Goal: Check status

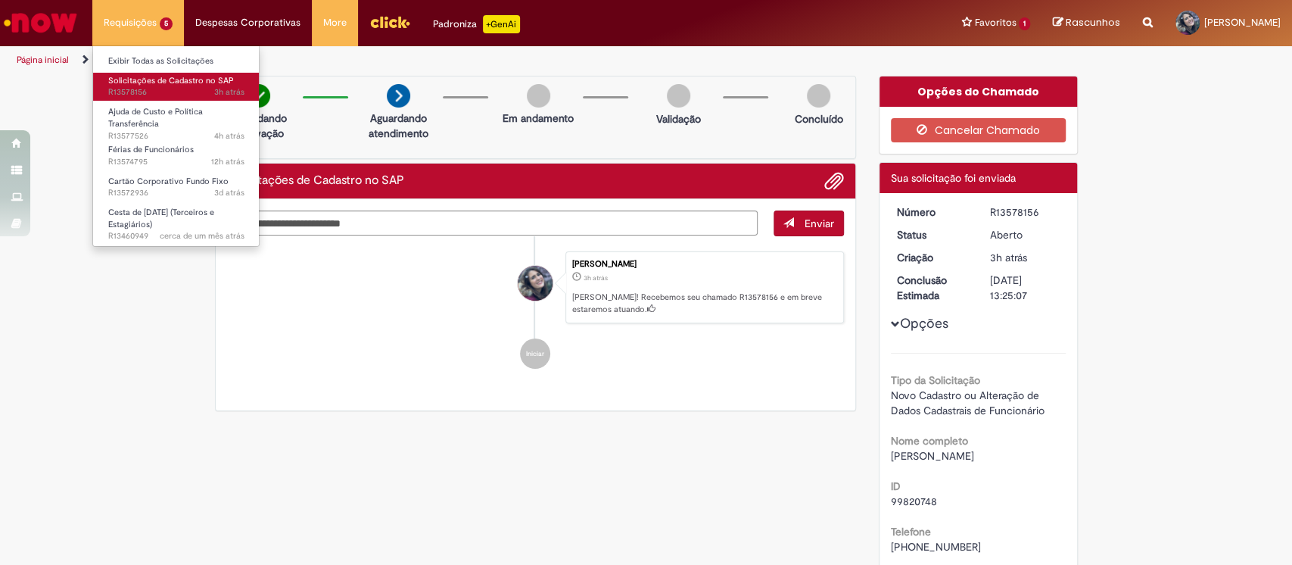
click at [148, 77] on span "Solicitações de Cadastro no SAP" at bounding box center [171, 80] width 126 height 11
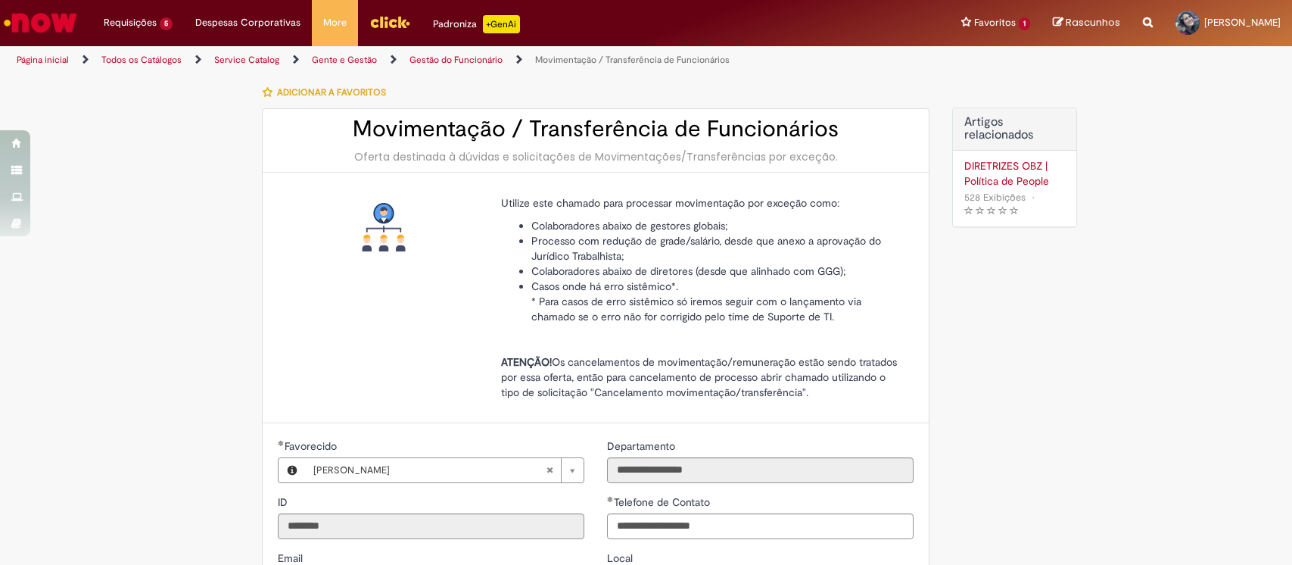
select select "**********"
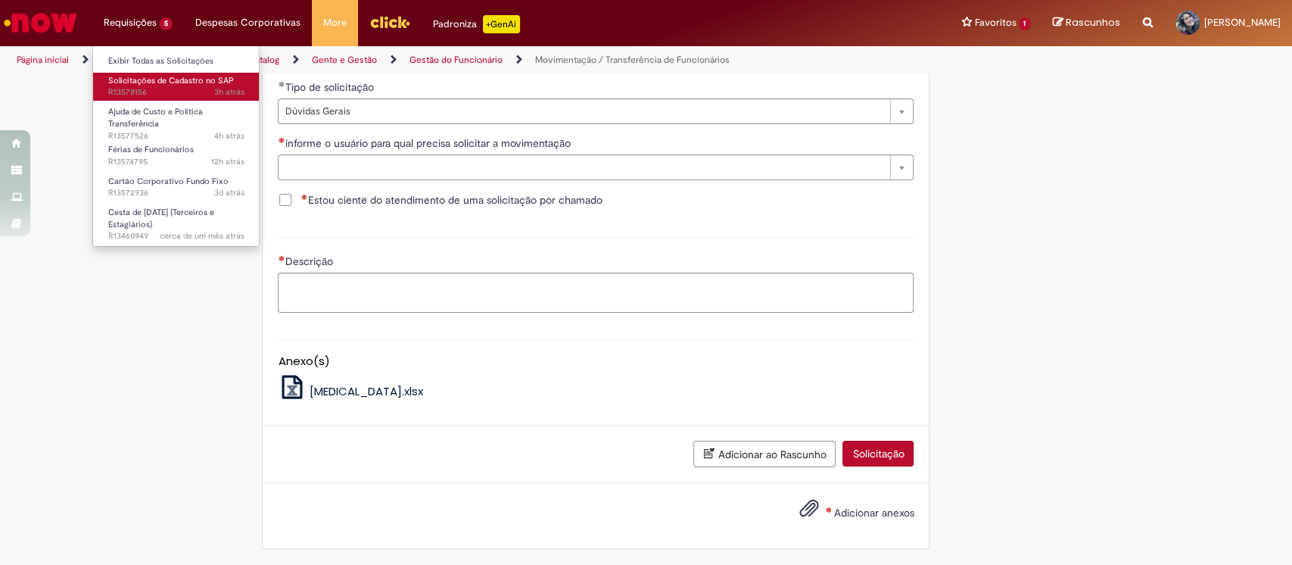
click at [189, 82] on span "Solicitações de Cadastro no SAP" at bounding box center [171, 80] width 126 height 11
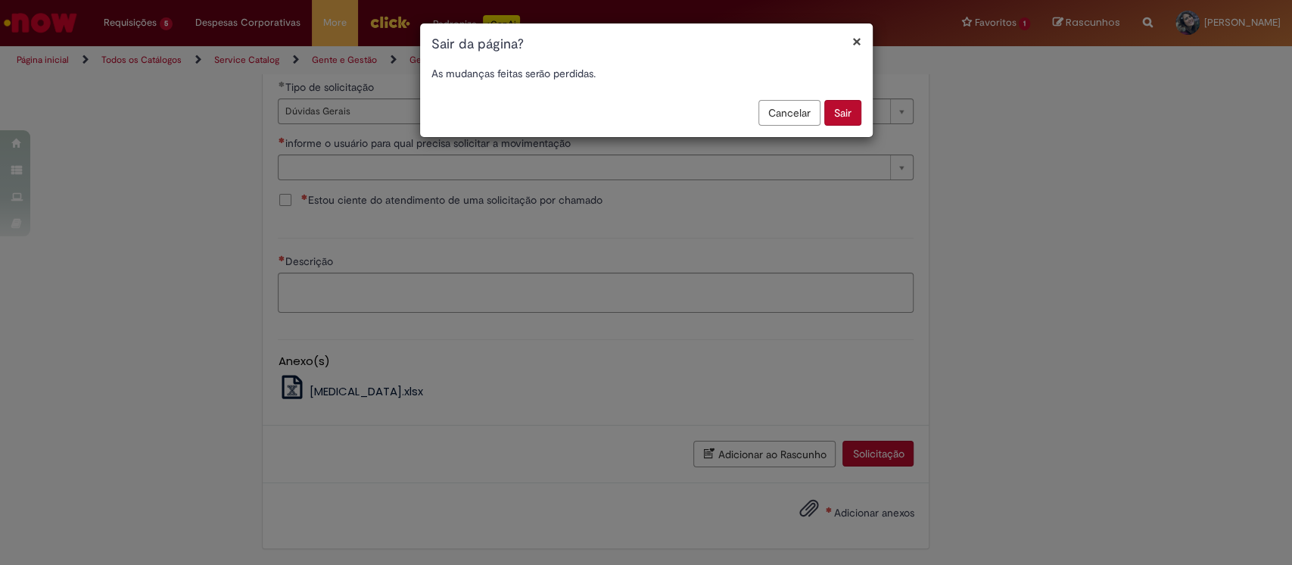
click at [836, 118] on button "Sair" at bounding box center [842, 113] width 37 height 26
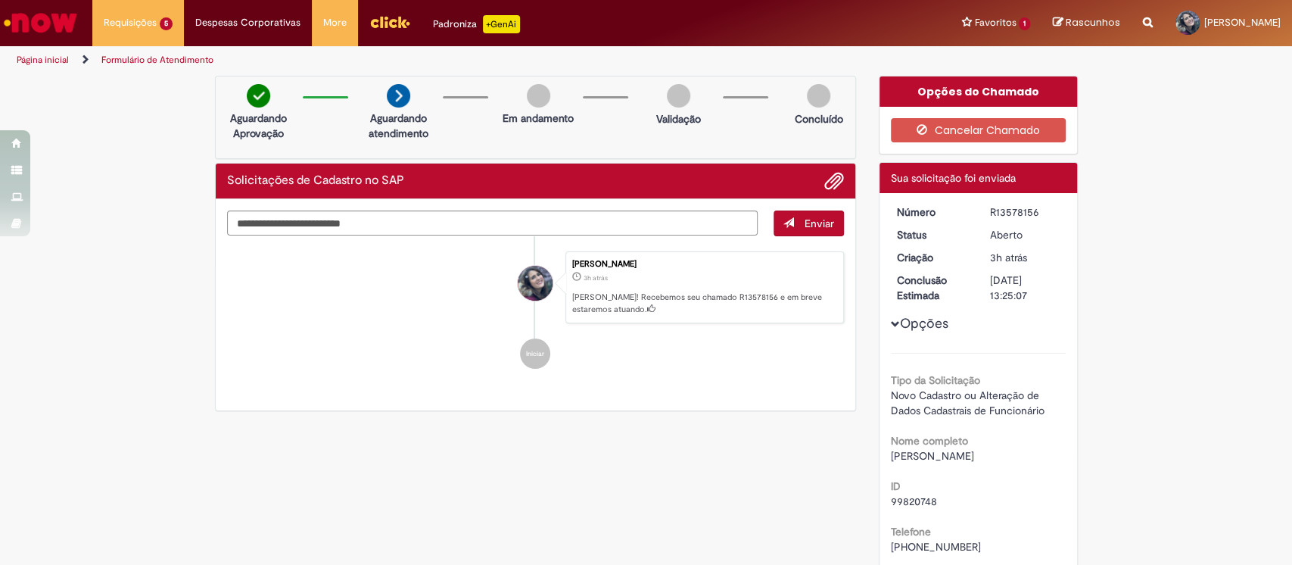
click at [1019, 212] on div "R13578156" at bounding box center [1025, 211] width 70 height 15
copy dd "R13578156"
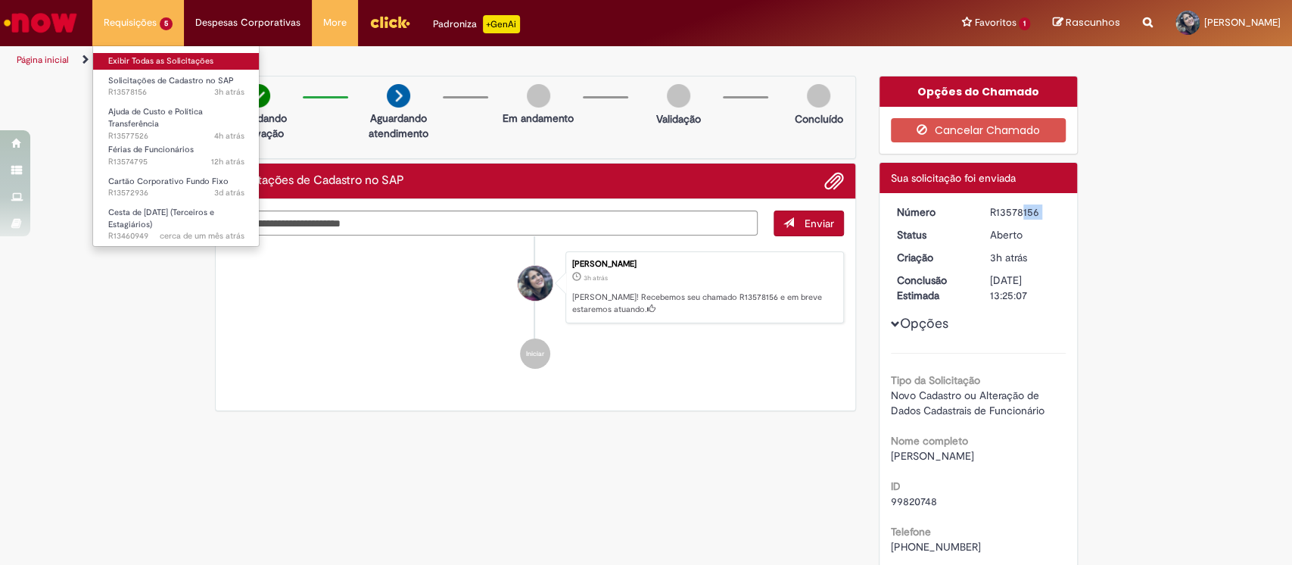
click at [157, 64] on link "Exibir Todas as Solicitações" at bounding box center [176, 61] width 166 height 17
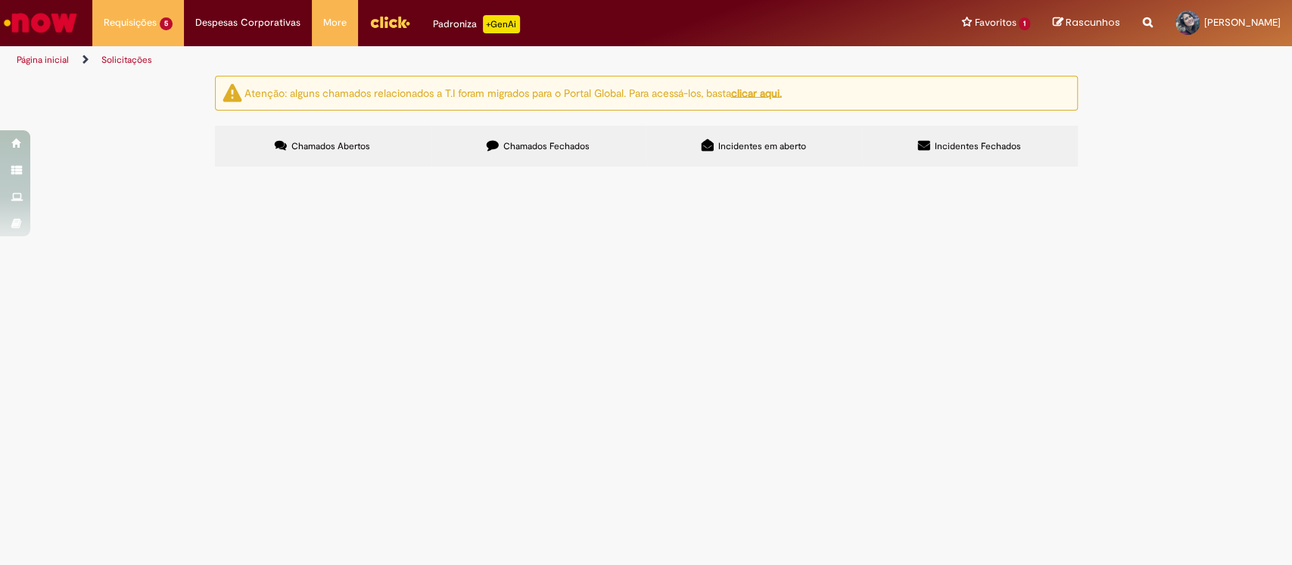
click at [496, 142] on icon at bounding box center [493, 145] width 12 height 12
click at [0, 0] on span "Cadastro de dados Bancários" at bounding box center [0, 0] width 0 height 0
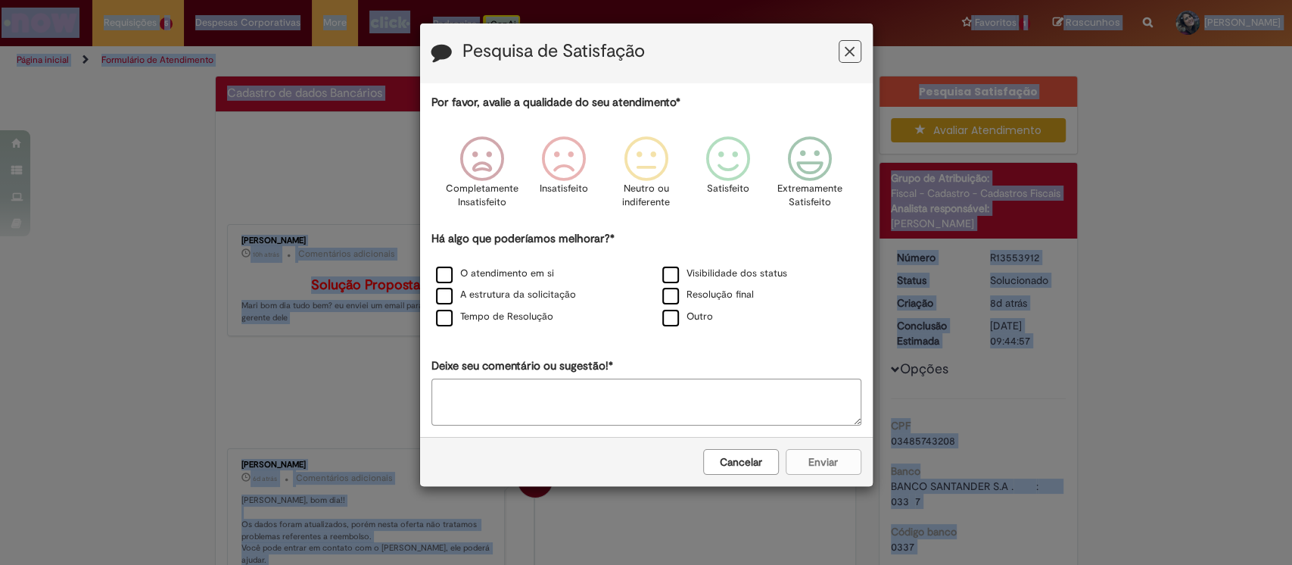
drag, startPoint x: 268, startPoint y: 164, endPoint x: 230, endPoint y: 169, distance: 38.1
drag, startPoint x: 847, startPoint y: 51, endPoint x: 972, endPoint y: 126, distance: 145.6
click at [848, 52] on icon "Feedback" at bounding box center [850, 52] width 10 height 16
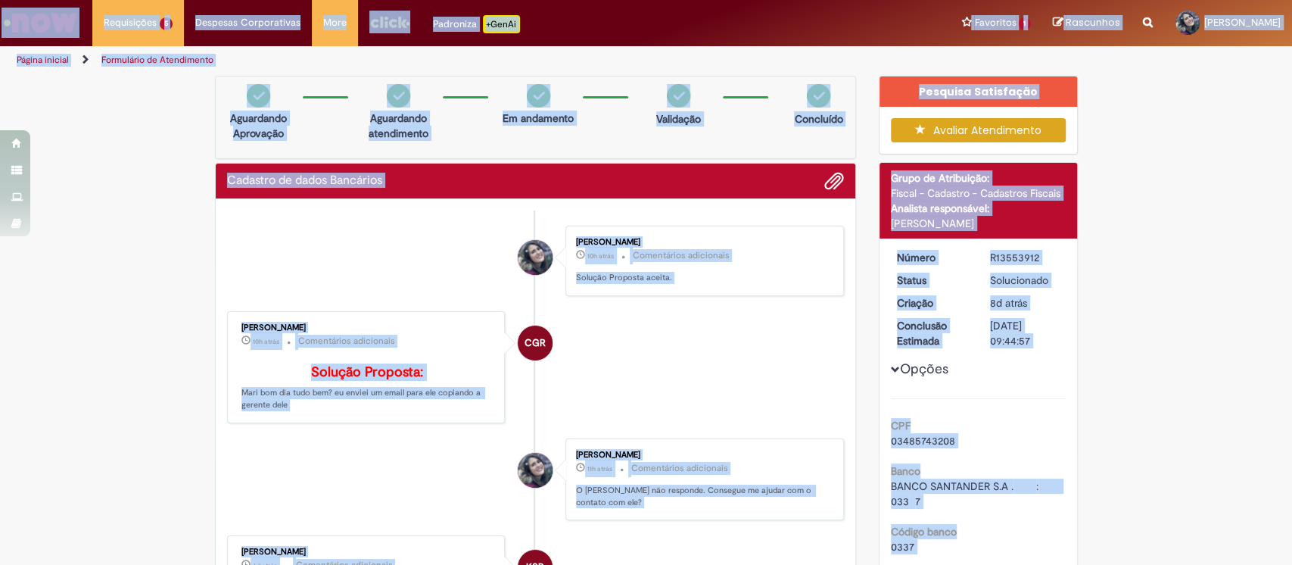
click at [1018, 265] on div "Opções CPF 03485743208 Banco BANCO SANTANDER S.A . : 033 7 Código banco 0337 Ag…" at bounding box center [978, 568] width 175 height 637
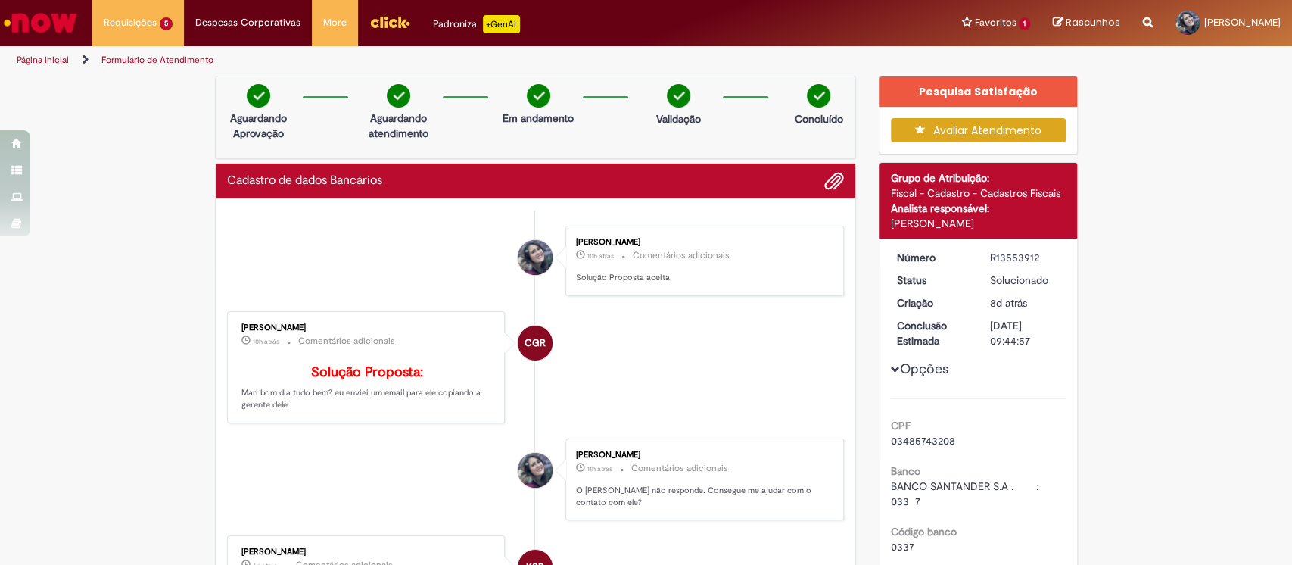
click at [1022, 257] on div "R13553912" at bounding box center [1025, 257] width 70 height 15
copy div "R13553912"
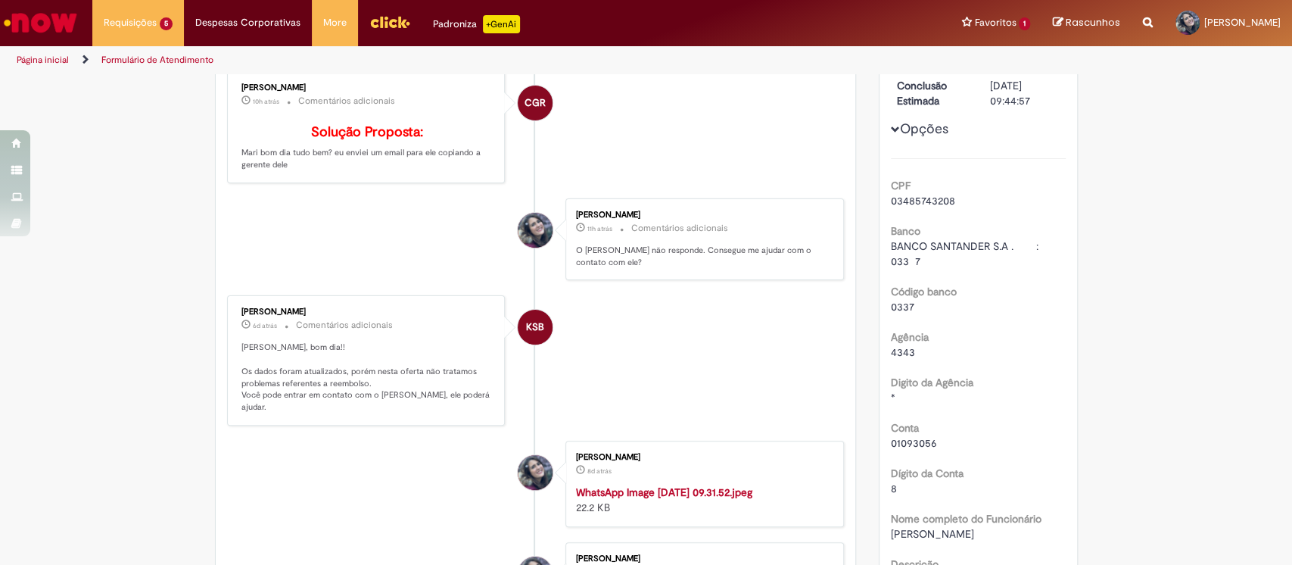
scroll to position [504, 0]
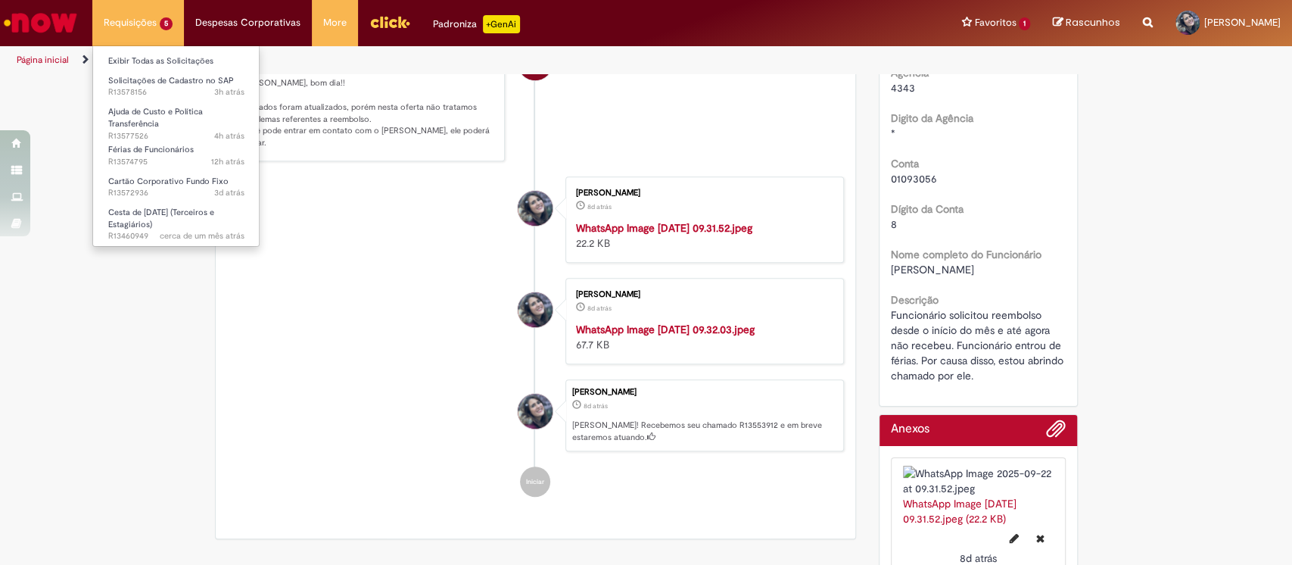
click at [185, 70] on li "Solicitações de Cadastro no SAP 3h atrás 3 horas atrás R13578156" at bounding box center [176, 85] width 166 height 31
click at [191, 64] on link "Exibir Todas as Solicitações" at bounding box center [176, 61] width 166 height 17
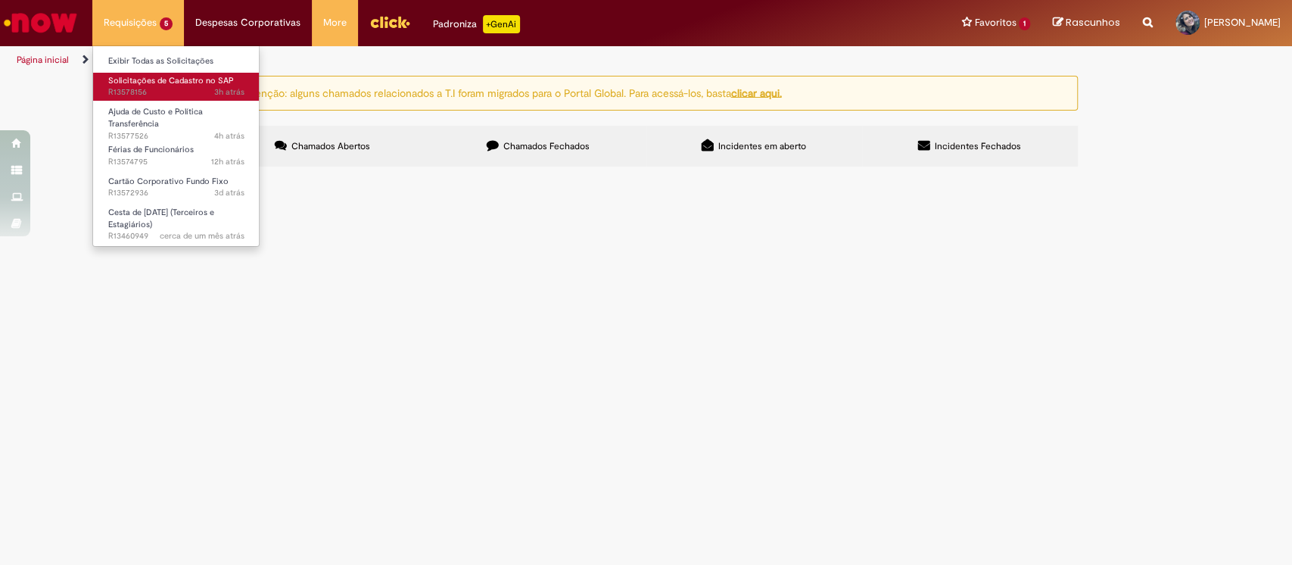
click at [190, 79] on span "Solicitações de Cadastro no SAP" at bounding box center [171, 80] width 126 height 11
